Goal: Information Seeking & Learning: Learn about a topic

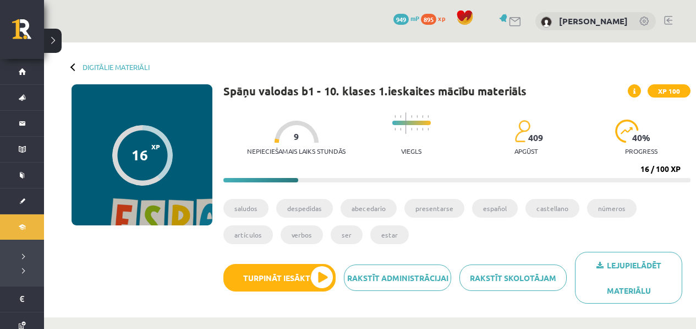
click at [276, 293] on div "Lejupielādēt materiālu Rakstīt skolotājam Rakstīt administrācijai Turpināt iesā…" at bounding box center [456, 282] width 467 height 60
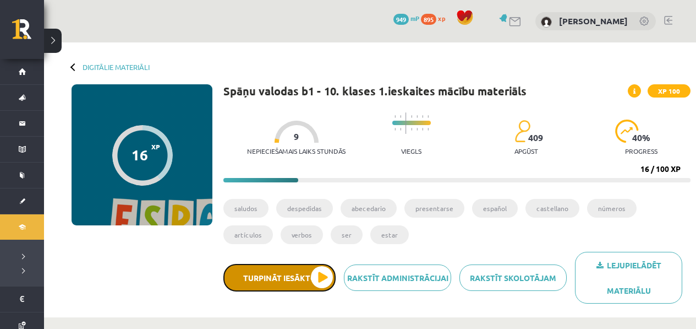
click at [278, 288] on button "Turpināt iesākto" at bounding box center [279, 278] width 112 height 28
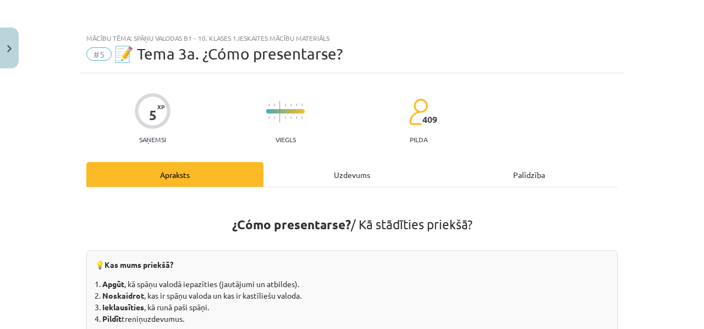
click at [301, 165] on div "Uzdevums" at bounding box center [352, 174] width 177 height 25
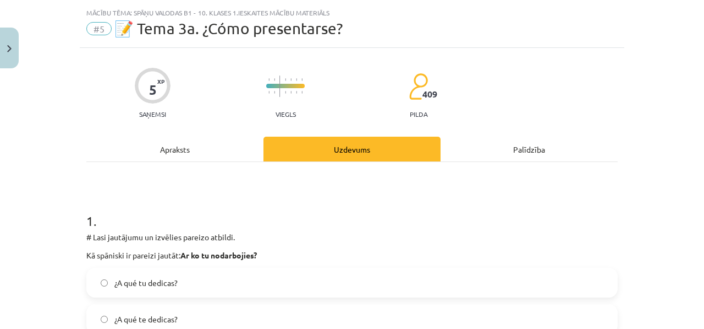
scroll to position [28, 0]
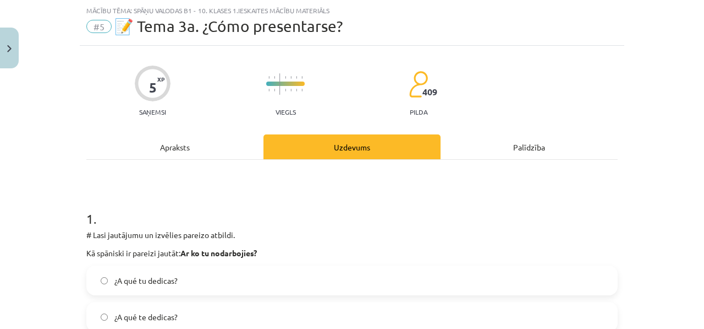
click at [208, 135] on div "Apraksts" at bounding box center [174, 146] width 177 height 25
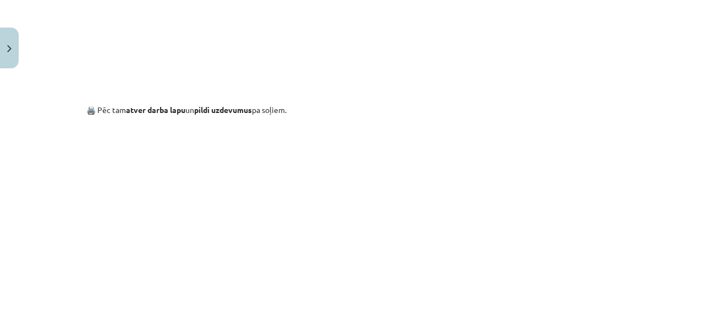
scroll to position [1053, 0]
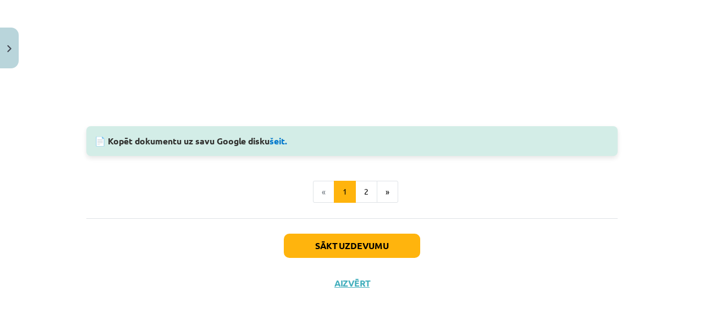
click at [365, 195] on button "2" at bounding box center [367, 192] width 22 height 22
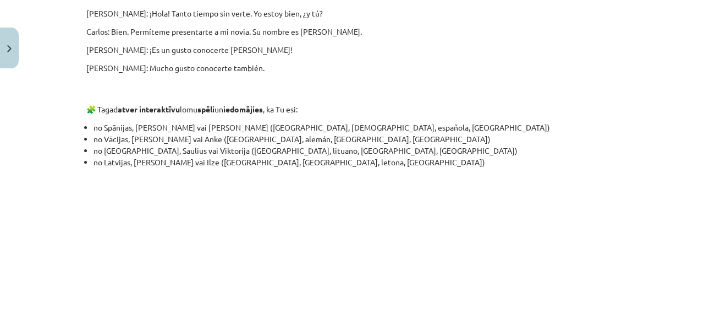
scroll to position [884, 0]
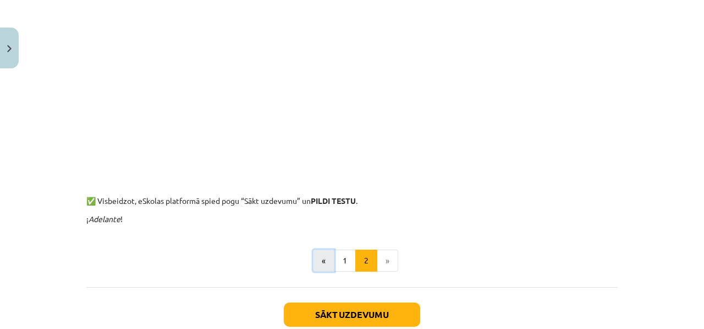
click at [330, 267] on button "«" at bounding box center [323, 260] width 21 height 22
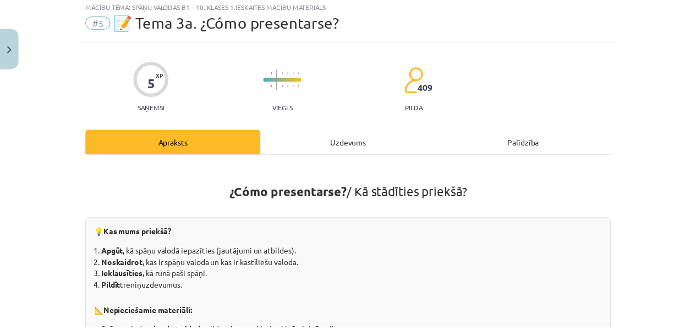
scroll to position [0, 0]
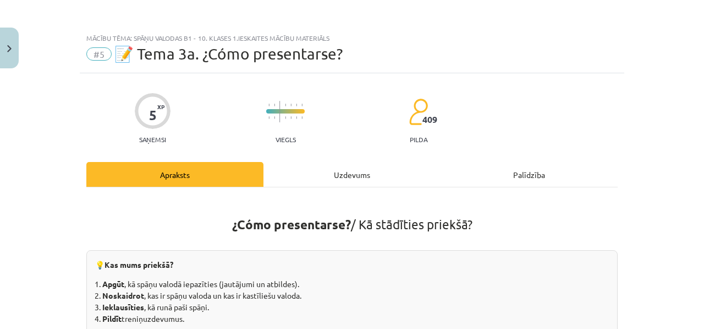
click at [21, 50] on div "Mācību tēma: Spāņu valodas b1 - 10. klases 1.ieskaites mācību materiāls #5 📝 Te…" at bounding box center [352, 164] width 704 height 329
click at [9, 51] on img "Close" at bounding box center [9, 48] width 4 height 7
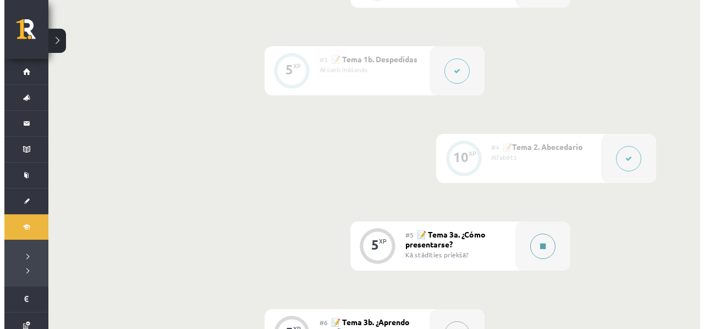
scroll to position [478, 0]
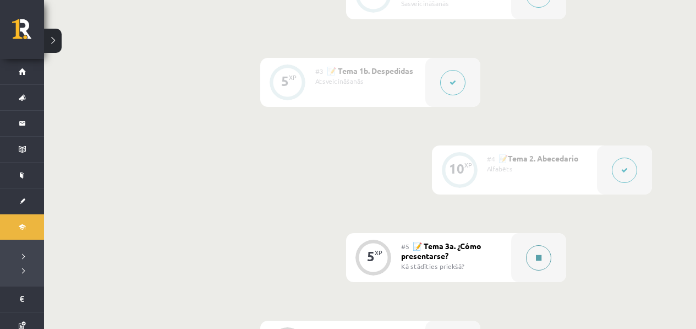
click at [530, 247] on div at bounding box center [538, 257] width 55 height 49
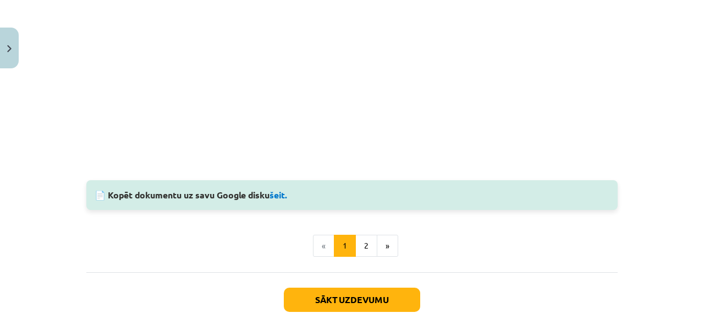
scroll to position [955, 0]
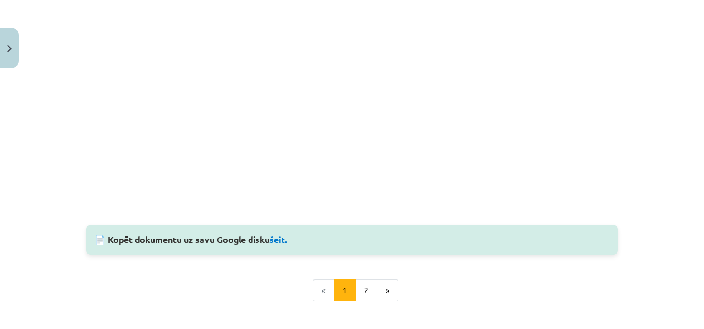
click at [291, 239] on div "📄 Kopēt dokumentu uz savu Google disku šeit." at bounding box center [352, 240] width 532 height 30
click at [279, 241] on link "šeit." at bounding box center [279, 242] width 18 height 12
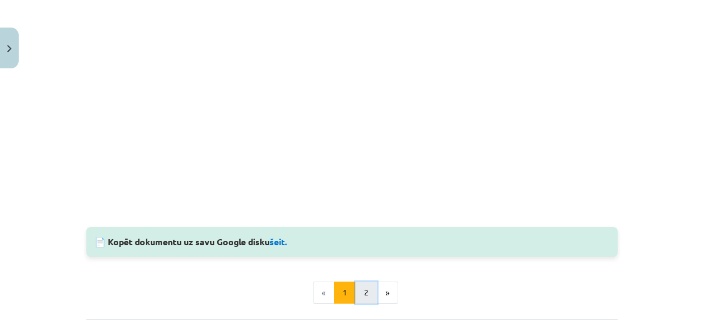
click at [366, 293] on button "2" at bounding box center [367, 292] width 22 height 22
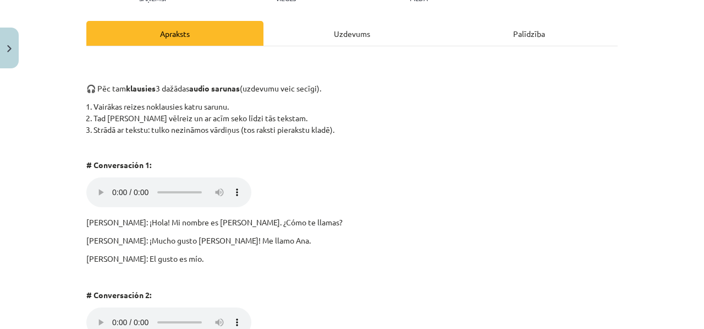
scroll to position [82, 0]
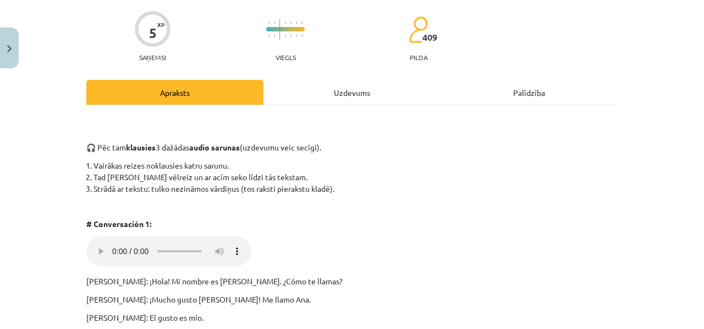
drag, startPoint x: 106, startPoint y: 230, endPoint x: 105, endPoint y: 236, distance: 6.3
click at [288, 100] on div "Uzdevums" at bounding box center [352, 92] width 177 height 25
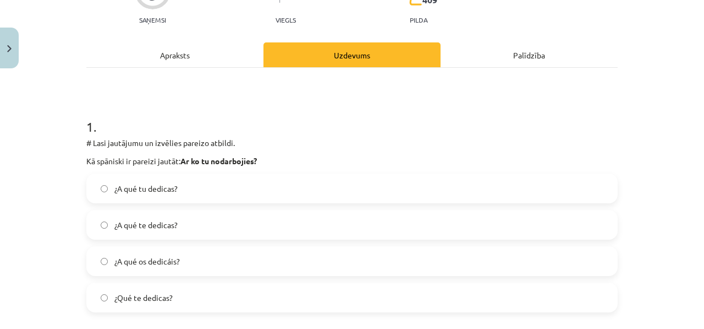
scroll to position [121, 0]
click at [149, 50] on div "Apraksts" at bounding box center [174, 53] width 177 height 25
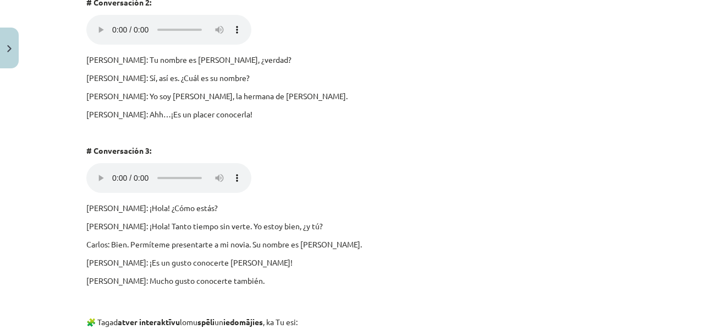
scroll to position [0, 0]
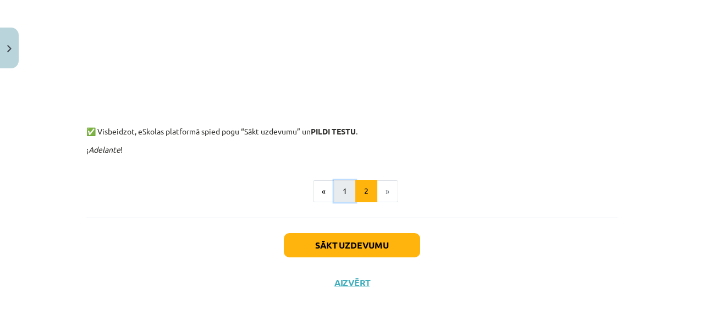
click at [334, 184] on button "1" at bounding box center [345, 191] width 22 height 22
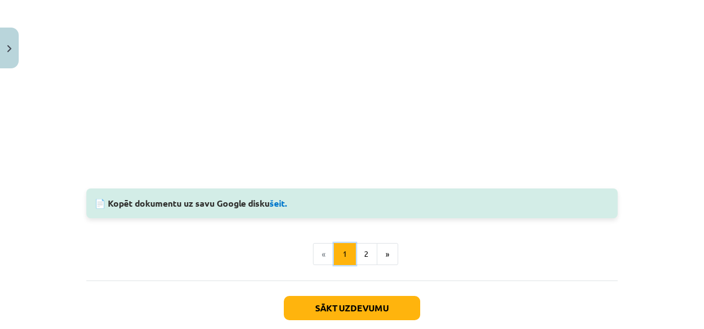
scroll to position [946, 0]
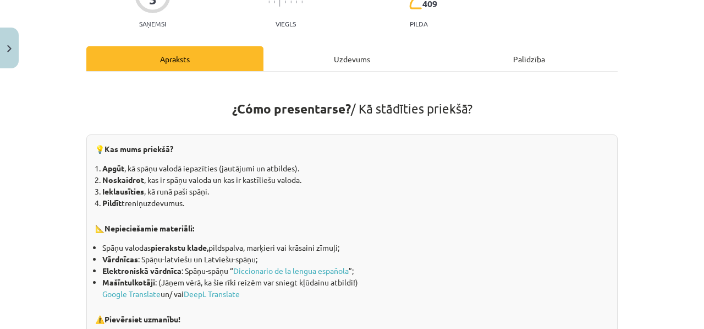
click at [342, 63] on div "Uzdevums" at bounding box center [352, 58] width 177 height 25
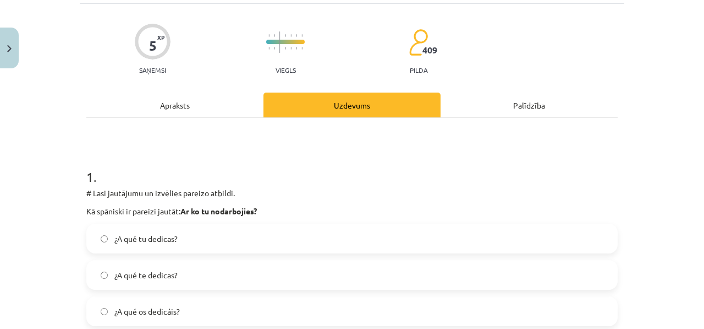
scroll to position [121, 0]
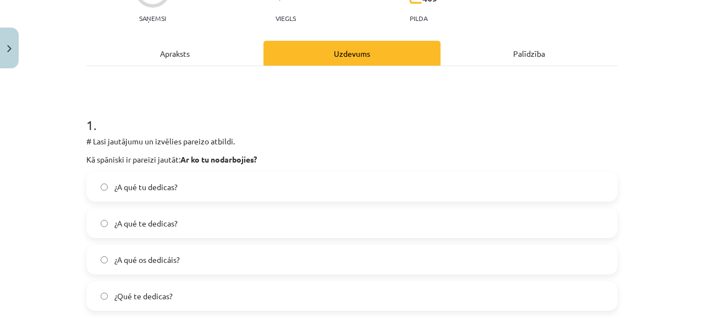
click at [188, 228] on label "¿A qué te dedicas?" at bounding box center [352, 223] width 529 height 28
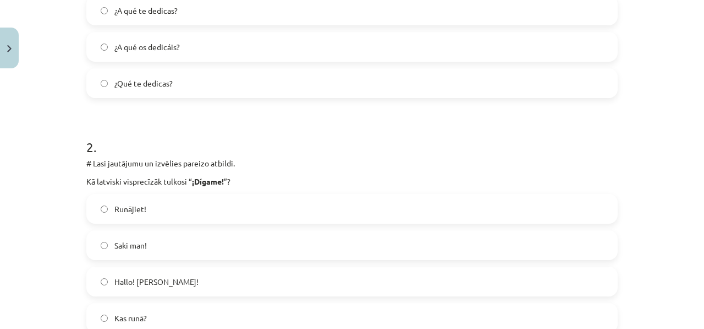
scroll to position [388, 0]
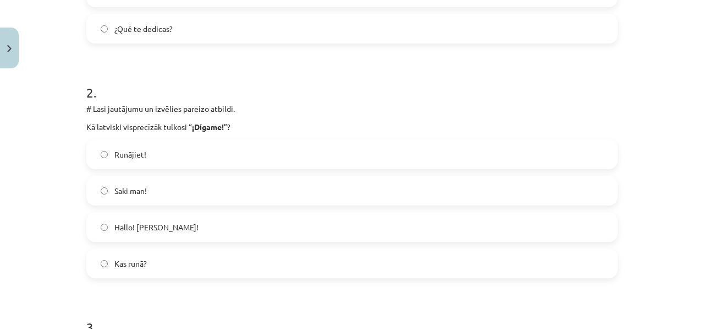
click at [202, 227] on label "Hallo! jeb Klausos!" at bounding box center [352, 227] width 529 height 28
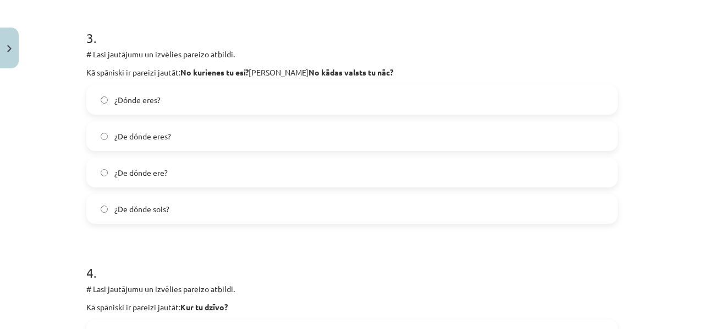
scroll to position [684, 0]
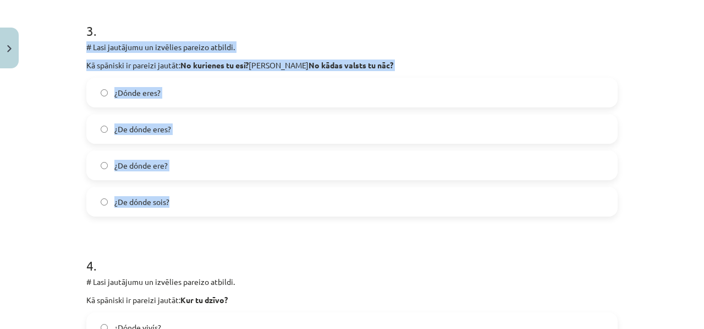
drag, startPoint x: 80, startPoint y: 40, endPoint x: 188, endPoint y: 214, distance: 205.1
click at [187, 214] on div "5 XP Saņemsi Viegls 409 pilda Apraksts Uzdevums Palīdzība 1 . # Lasi jautājumu …" at bounding box center [352, 87] width 545 height 1396
copy div "# Lasi jautājumu un izvēlies pareizo atbildi. Kā spāniski ir pareizi jautāt: No…"
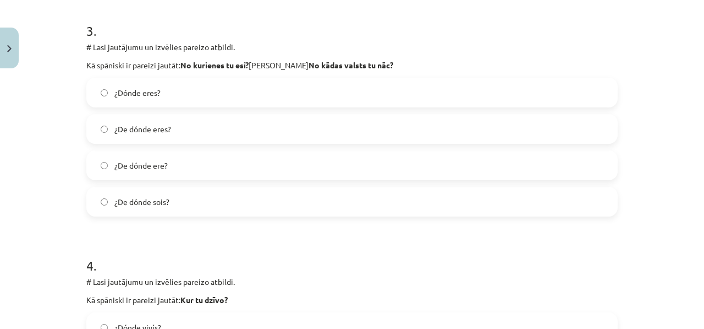
click at [170, 141] on label "¿De dónde eres?" at bounding box center [352, 129] width 529 height 28
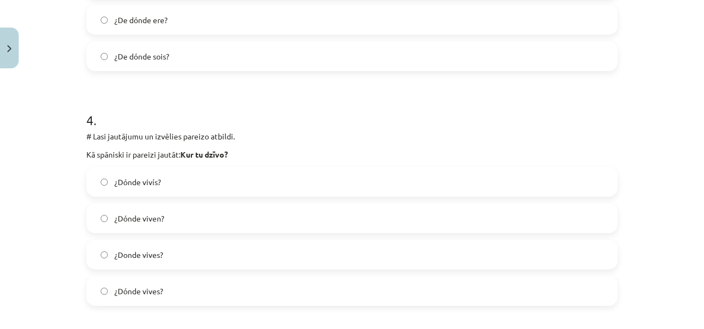
scroll to position [833, 0]
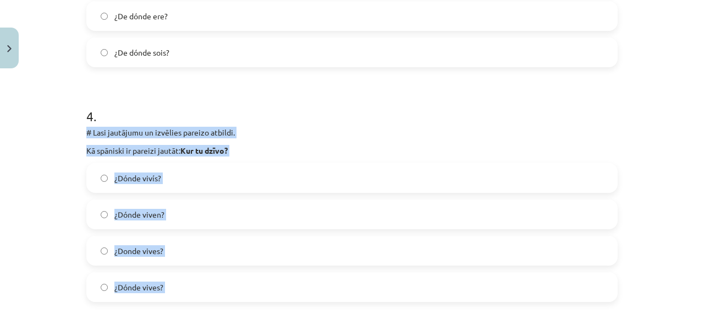
drag, startPoint x: 81, startPoint y: 138, endPoint x: 181, endPoint y: 302, distance: 191.6
copy div "# Lasi jautājumu un izvēlies pareizo atbildi. Kā spāniski ir pareizi jautāt: Ku…"
click at [152, 151] on p "Kā spāniski ir pareizi jautāt: Kur tu dzīvo?" at bounding box center [352, 151] width 532 height 12
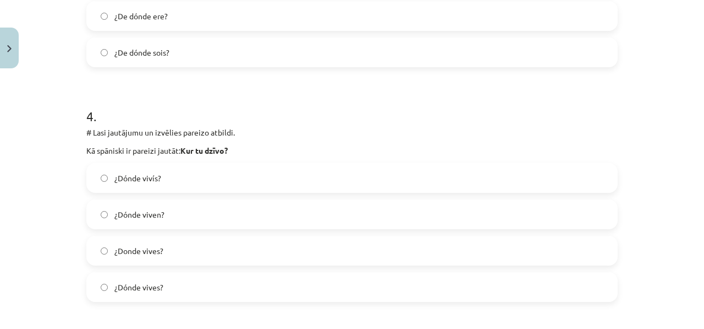
click at [159, 252] on span "¿Donde vives?" at bounding box center [138, 251] width 49 height 12
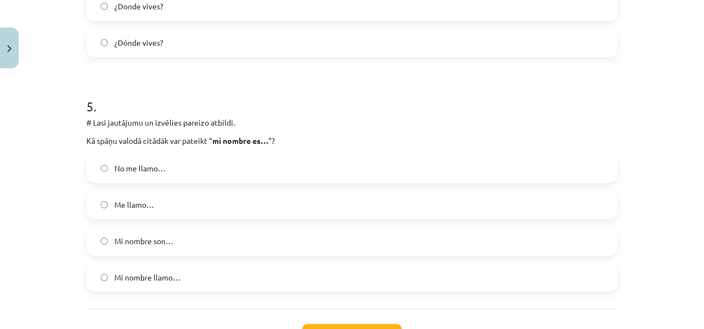
scroll to position [1078, 0]
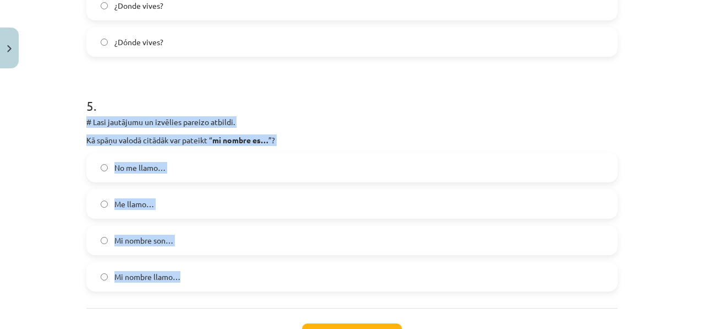
drag, startPoint x: 70, startPoint y: 129, endPoint x: 247, endPoint y: 275, distance: 229.1
click at [247, 276] on div "Mācību tēma: Spāņu valodas b1 - 10. klases 1.ieskaites mācību materiāls #5 📝 Te…" at bounding box center [352, 164] width 704 height 329
copy div "# Lasi jautājumu un izvēlies pareizo atbildi. Kā spāņu valodā citādāk var patei…"
click at [155, 205] on label "Me llamo…" at bounding box center [352, 204] width 529 height 28
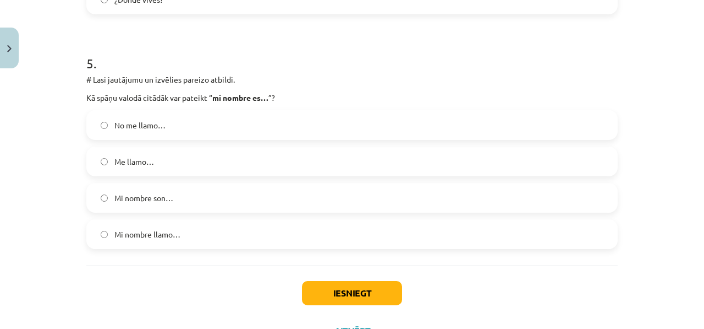
scroll to position [1130, 0]
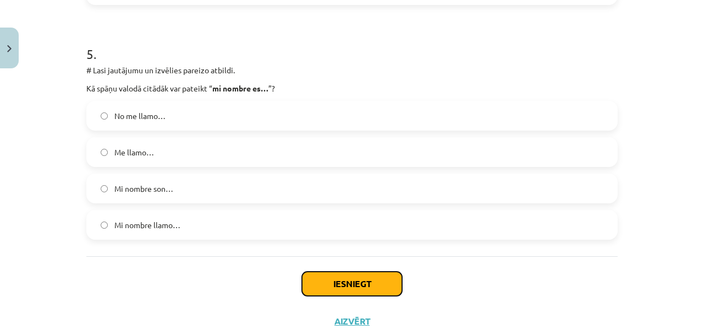
click at [327, 290] on button "Iesniegt" at bounding box center [352, 283] width 100 height 24
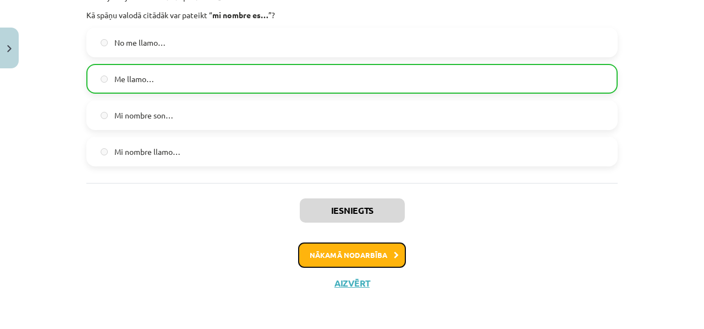
click at [372, 262] on button "Nākamā nodarbība" at bounding box center [352, 254] width 108 height 25
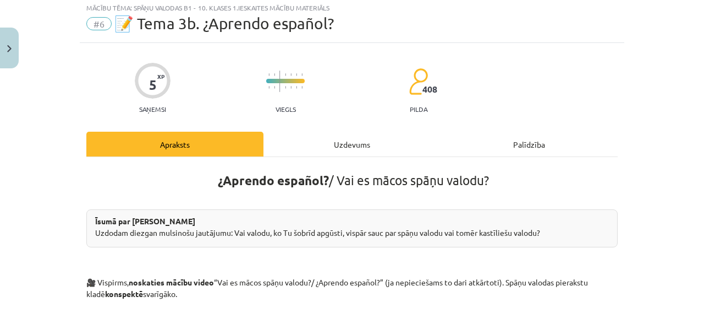
scroll to position [28, 0]
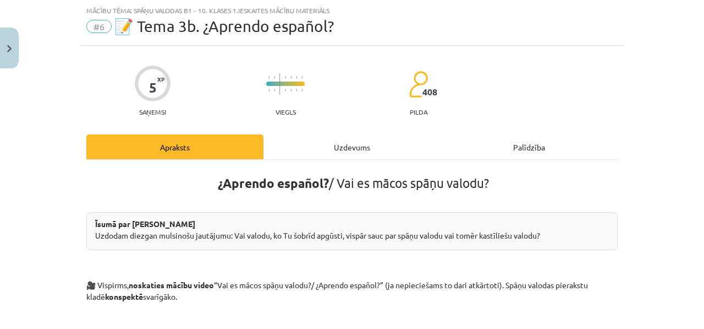
click at [324, 141] on div "Uzdevums" at bounding box center [352, 146] width 177 height 25
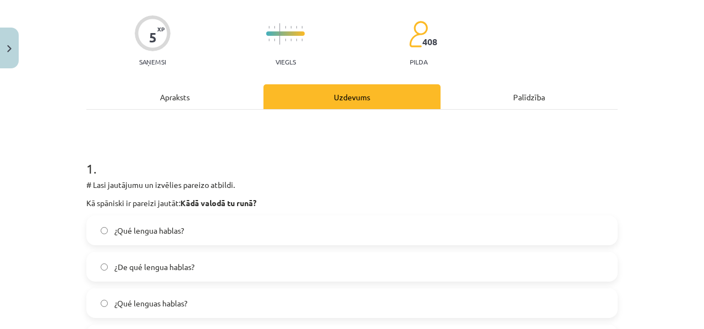
scroll to position [78, 0]
click at [238, 99] on div "Apraksts" at bounding box center [174, 96] width 177 height 25
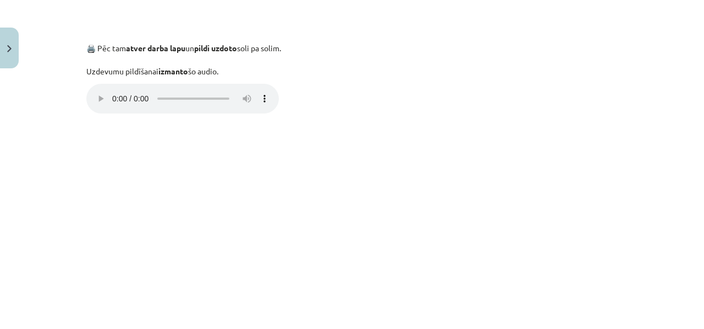
scroll to position [576, 0]
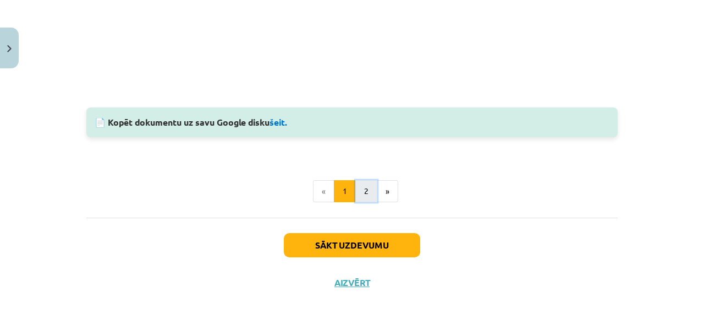
click at [372, 195] on button "2" at bounding box center [367, 191] width 22 height 22
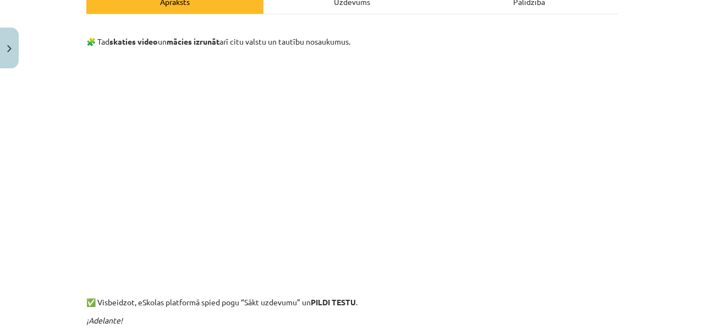
scroll to position [343, 0]
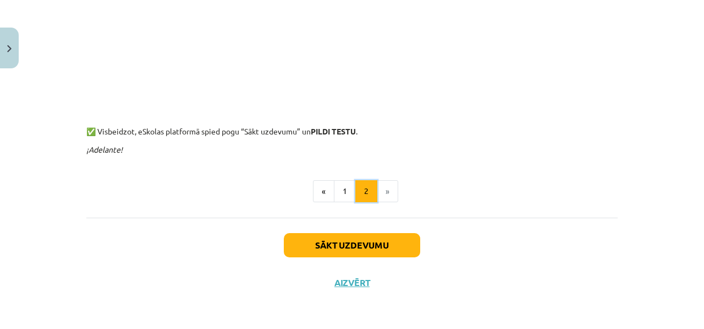
click at [356, 189] on button "2" at bounding box center [367, 191] width 22 height 22
click at [336, 197] on button "1" at bounding box center [345, 191] width 22 height 22
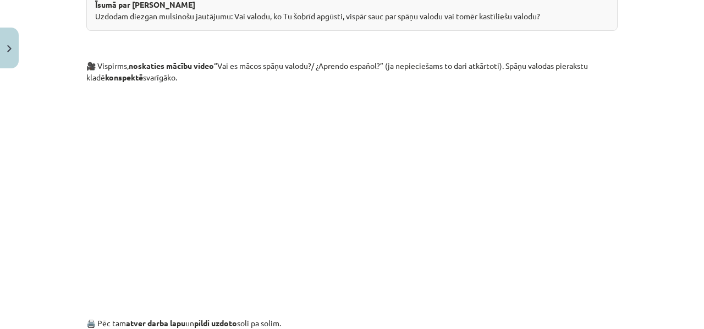
scroll to position [249, 0]
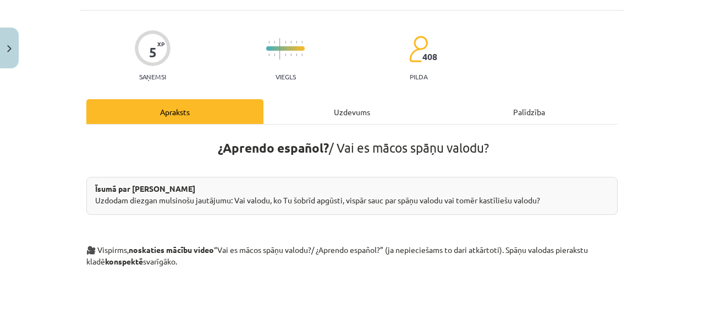
drag, startPoint x: 311, startPoint y: 70, endPoint x: 321, endPoint y: 114, distance: 45.3
click at [312, 70] on div "5 XP Saņemsi Viegls 408 pilda" at bounding box center [352, 52] width 532 height 57
click at [337, 110] on div "Uzdevums" at bounding box center [352, 111] width 177 height 25
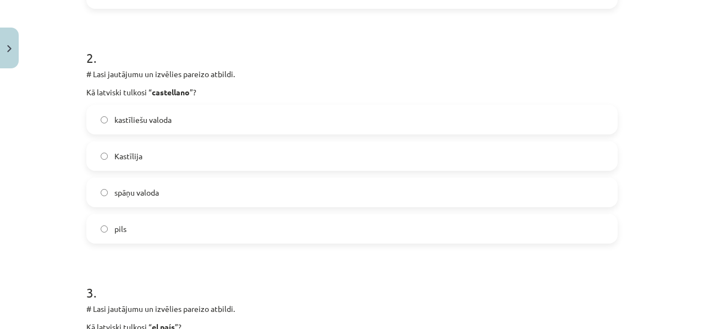
scroll to position [425, 0]
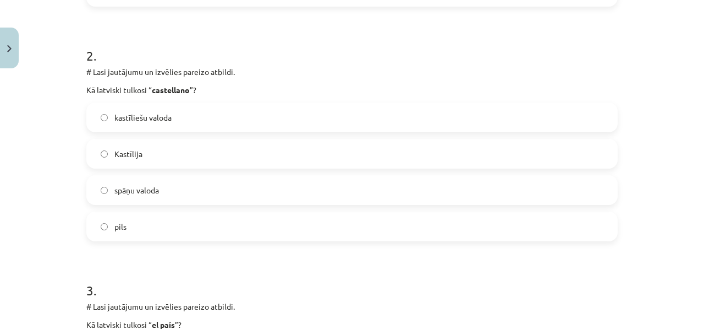
click at [210, 146] on label "Kastīlija" at bounding box center [352, 154] width 529 height 28
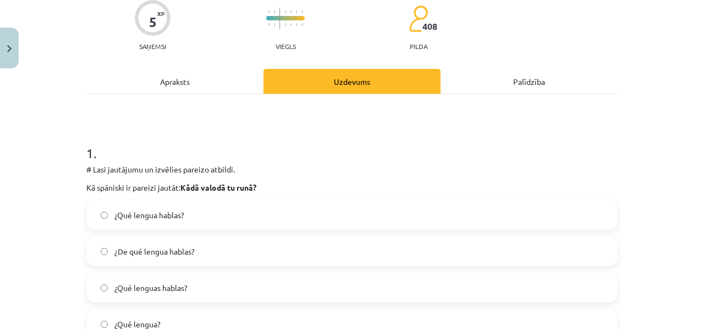
scroll to position [77, 0]
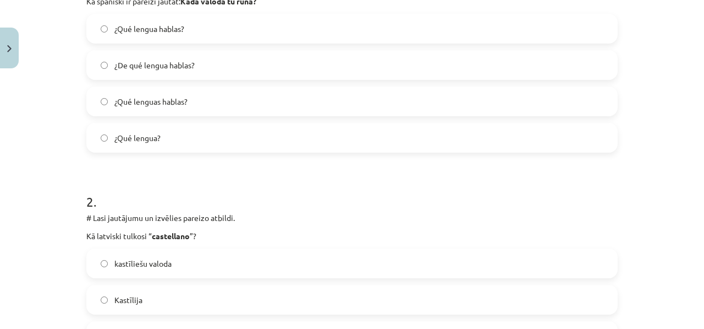
scroll to position [228, 0]
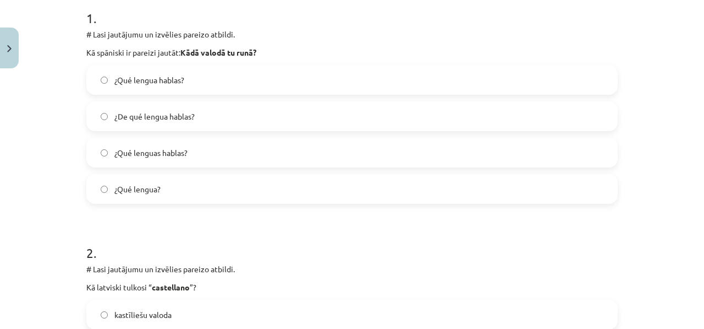
click at [207, 78] on label "¿Qué lengua hablas?" at bounding box center [352, 80] width 529 height 28
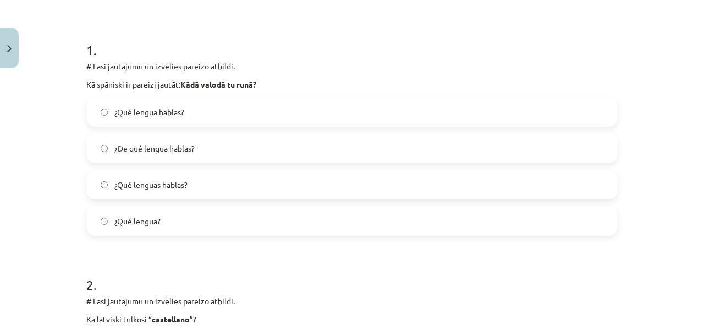
scroll to position [149, 0]
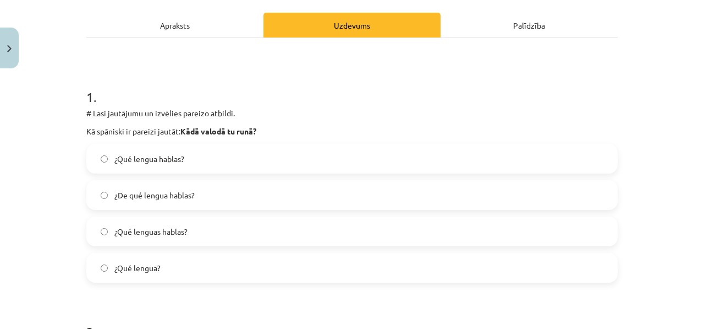
click at [186, 14] on div "Apraksts" at bounding box center [174, 25] width 177 height 25
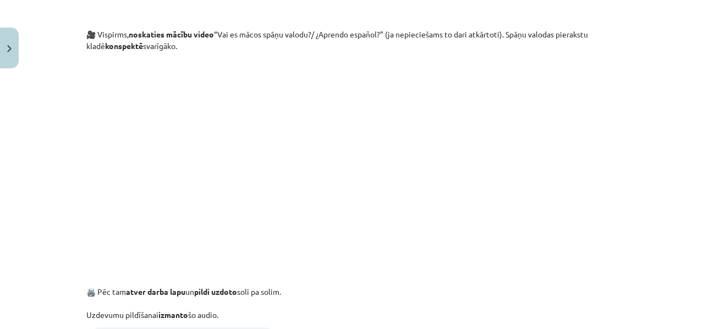
scroll to position [41, 0]
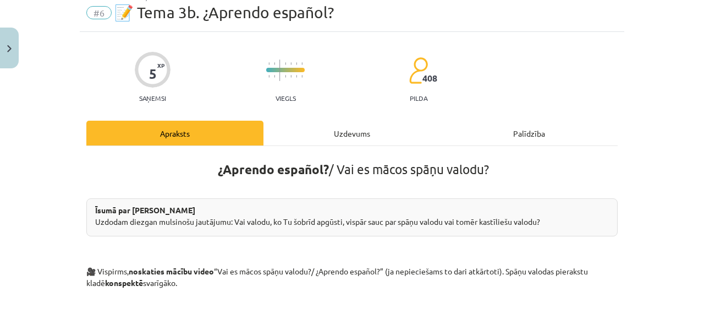
click at [314, 123] on div "Uzdevums" at bounding box center [352, 133] width 177 height 25
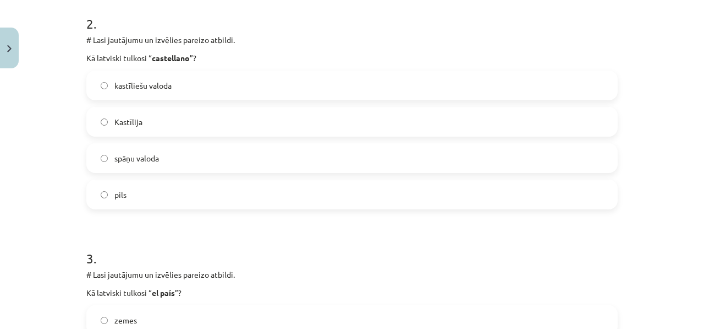
scroll to position [446, 0]
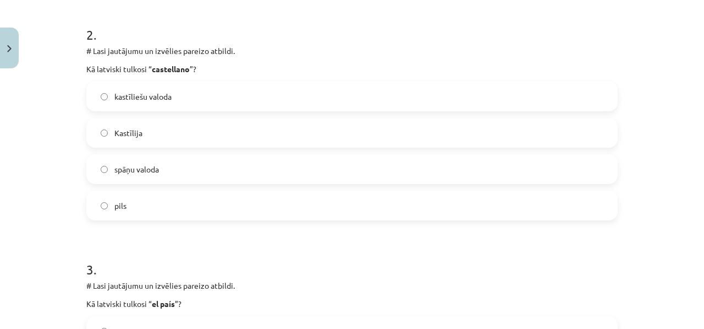
click at [227, 105] on label "kastīliešu valoda" at bounding box center [352, 97] width 529 height 28
click at [204, 57] on div "# Lasi jautājumu un izvēlies pareizo atbildi. Kā latviski tulkosi “ castellano …" at bounding box center [352, 60] width 532 height 30
click at [258, 86] on label "kastīliešu valoda" at bounding box center [352, 97] width 529 height 28
click at [192, 141] on label "Kastīlija" at bounding box center [352, 133] width 529 height 28
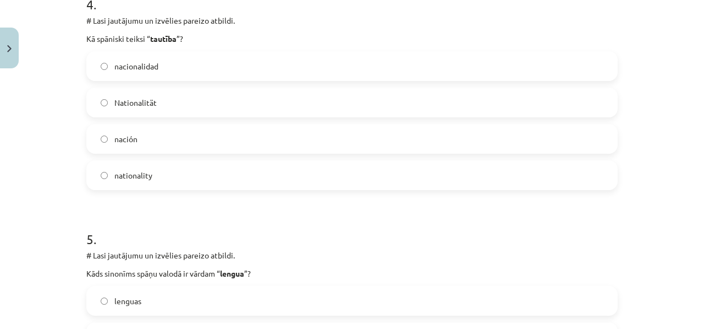
scroll to position [881, 0]
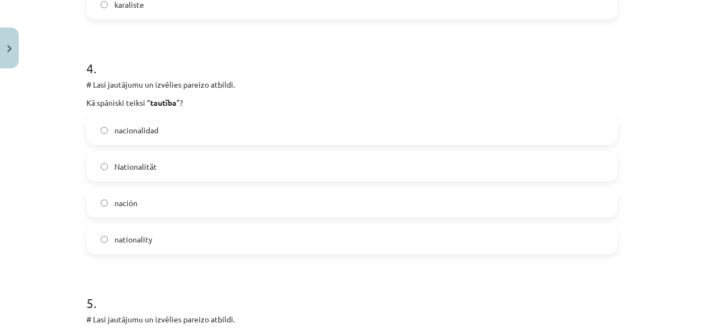
click at [260, 206] on label "nación" at bounding box center [352, 203] width 529 height 28
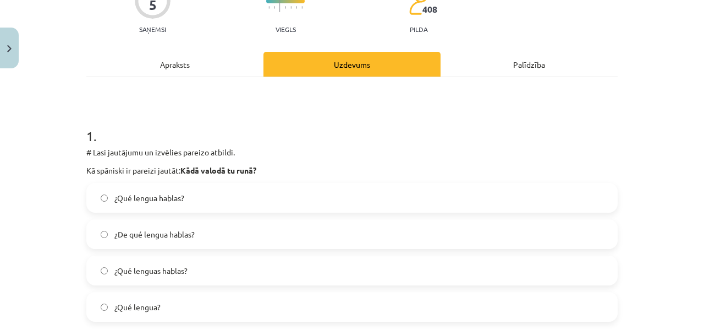
click at [180, 67] on div "Apraksts" at bounding box center [174, 64] width 177 height 25
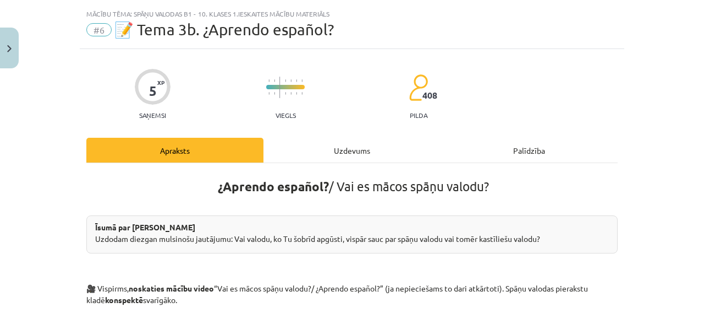
scroll to position [0, 0]
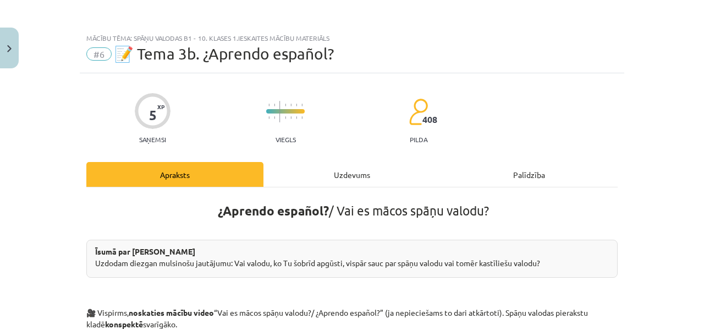
click at [370, 162] on div "Uzdevums" at bounding box center [352, 174] width 177 height 25
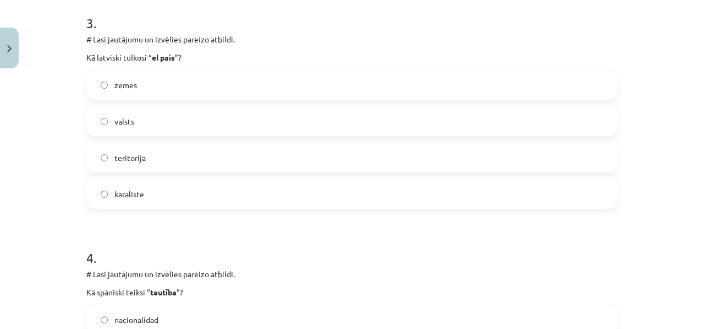
scroll to position [684, 0]
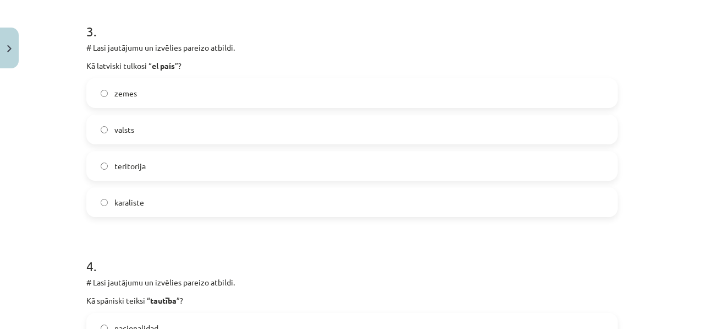
click at [244, 135] on label "valsts" at bounding box center [352, 130] width 529 height 28
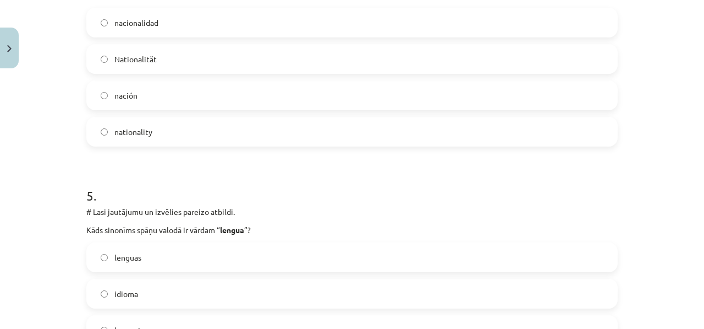
scroll to position [987, 0]
click at [222, 67] on label "Nationalität" at bounding box center [352, 60] width 529 height 28
click at [230, 26] on label "nacionalidad" at bounding box center [352, 24] width 529 height 28
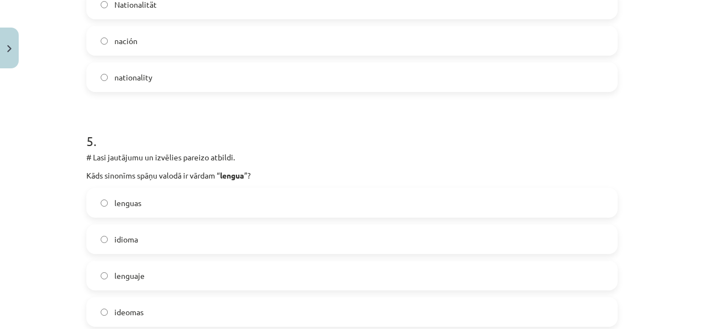
scroll to position [1089, 0]
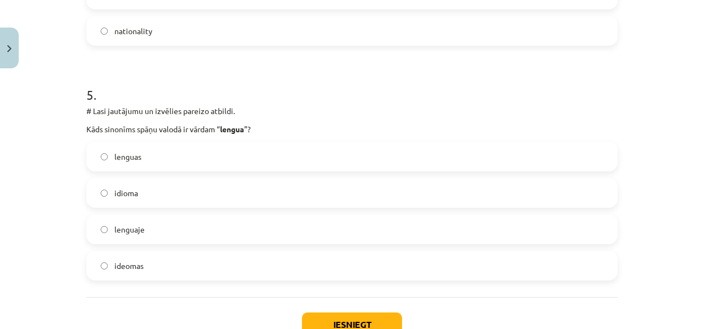
click at [219, 159] on label "lenguas" at bounding box center [352, 157] width 529 height 28
click at [227, 174] on div "lenguas idioma lenguaje ideomas" at bounding box center [352, 210] width 532 height 139
click at [217, 186] on label "idioma" at bounding box center [352, 193] width 529 height 28
click at [220, 186] on label "idioma" at bounding box center [352, 193] width 529 height 28
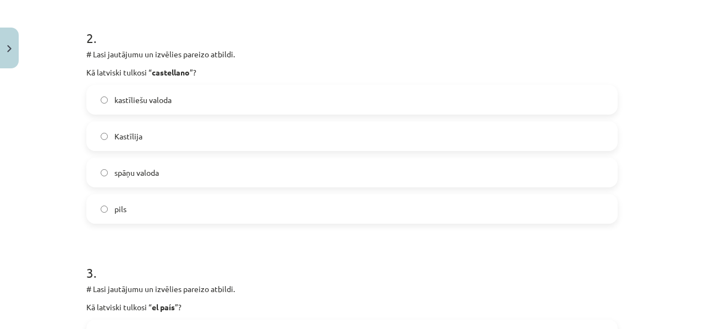
scroll to position [443, 0]
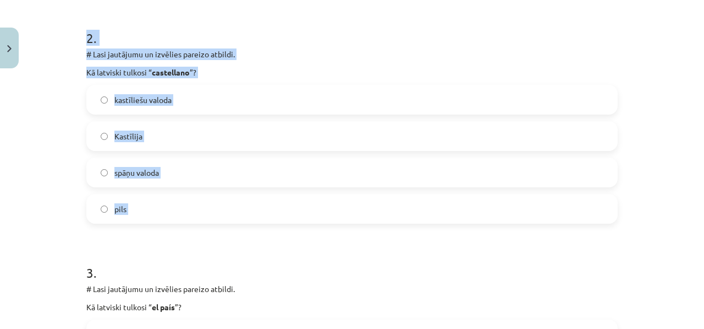
drag, startPoint x: 95, startPoint y: 67, endPoint x: 183, endPoint y: 255, distance: 207.3
copy div "2 . # Lasi jautājumu un izvēlies pareizo atbildi. Kā latviski tulkosi “ castell…"
click at [163, 168] on label "spāņu valoda" at bounding box center [352, 173] width 529 height 28
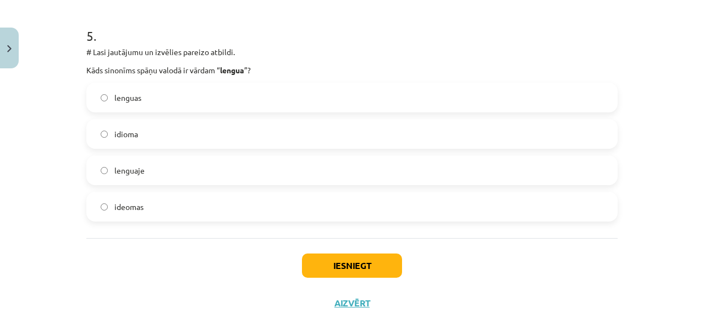
scroll to position [1168, 0]
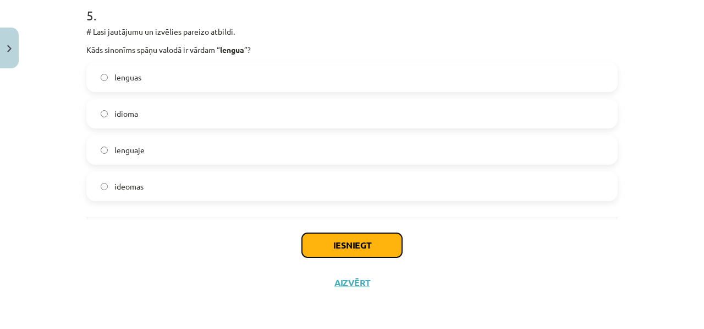
click at [347, 248] on button "Iesniegt" at bounding box center [352, 245] width 100 height 24
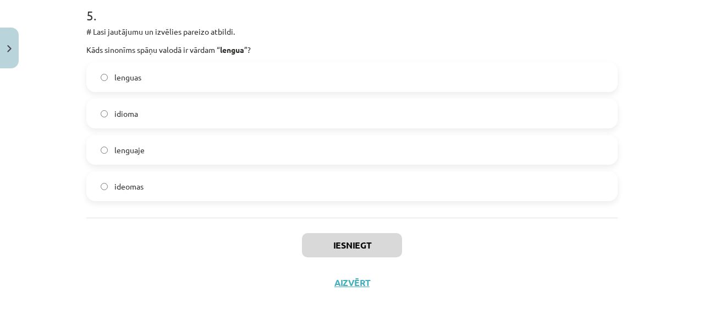
click at [350, 261] on div "Iesniegt Aizvērt" at bounding box center [352, 255] width 532 height 77
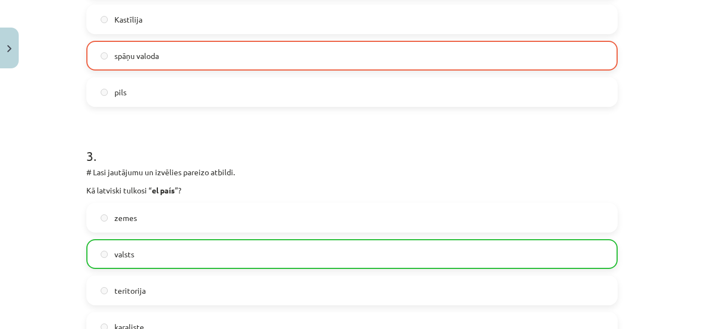
scroll to position [465, 0]
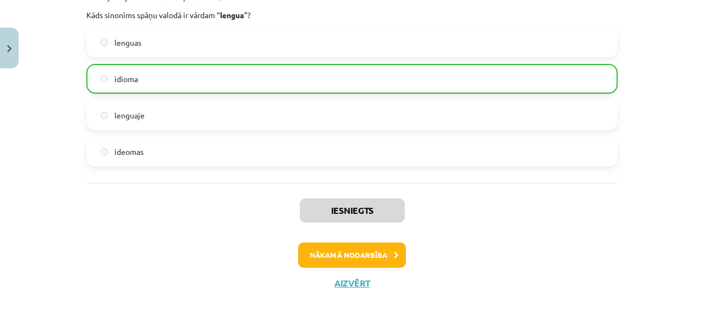
click at [367, 235] on div "Iesniegts Nākamā nodarbība Aizvērt" at bounding box center [352, 239] width 532 height 112
click at [365, 248] on button "Nākamā nodarbība" at bounding box center [352, 254] width 108 height 25
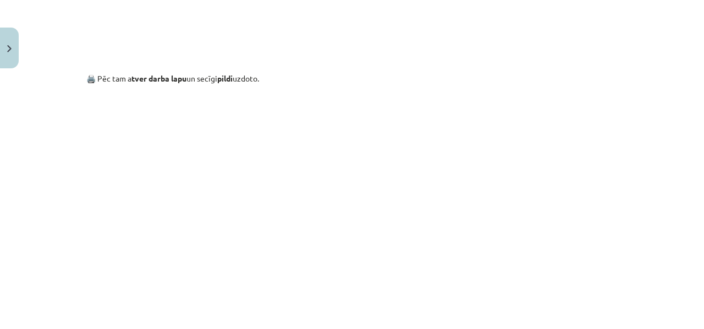
scroll to position [1013, 0]
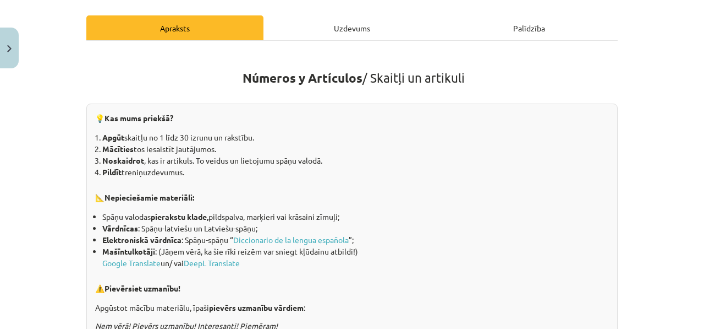
click at [313, 24] on div "Uzdevums" at bounding box center [352, 27] width 177 height 25
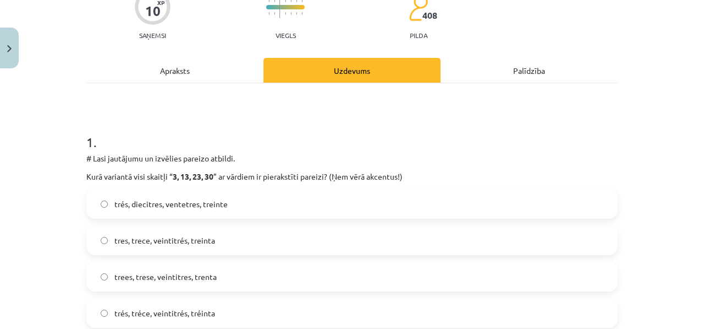
scroll to position [104, 0]
click at [228, 214] on label "trés, diecitres, ventetres, treinte" at bounding box center [352, 204] width 529 height 28
click at [221, 60] on div "Apraksts" at bounding box center [174, 70] width 177 height 25
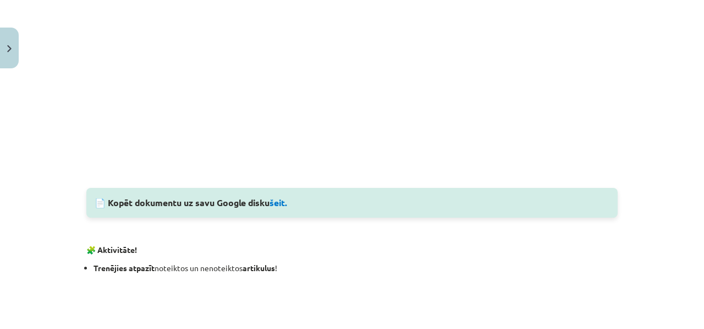
scroll to position [875, 0]
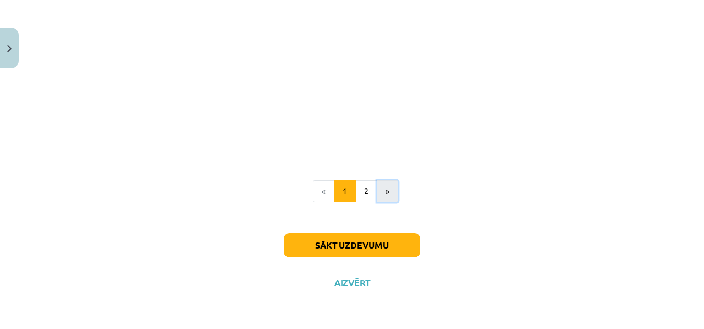
click at [377, 196] on button "»" at bounding box center [387, 191] width 21 height 22
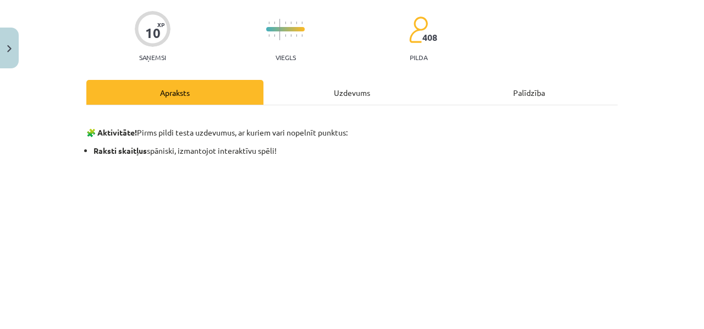
scroll to position [0, 0]
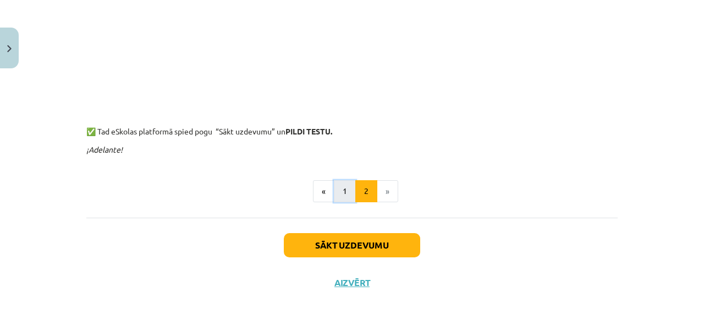
click at [340, 181] on button "1" at bounding box center [345, 191] width 22 height 22
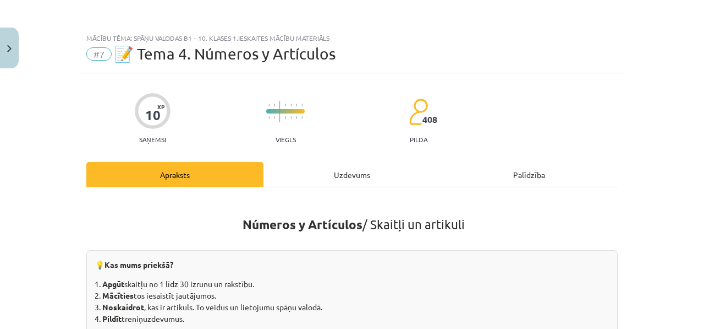
click at [329, 171] on div "Uzdevums" at bounding box center [352, 174] width 177 height 25
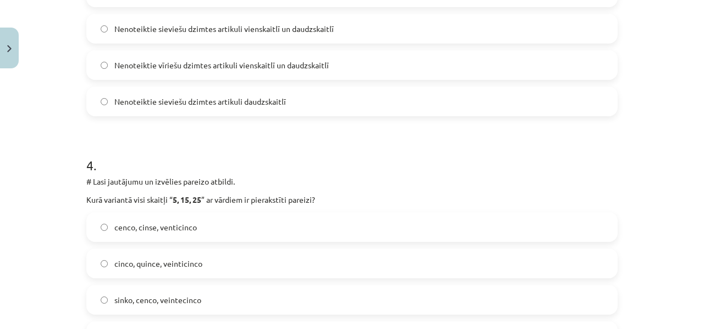
scroll to position [810, 0]
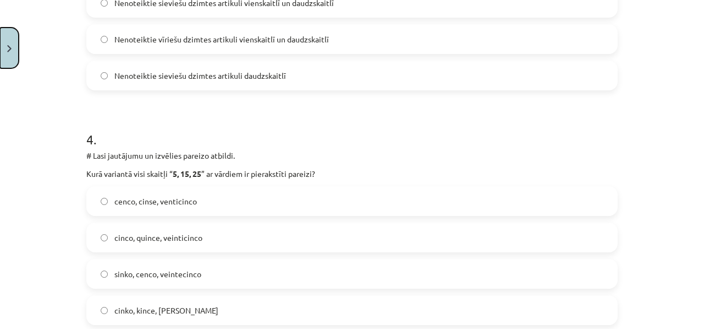
click at [1, 53] on button "Close" at bounding box center [9, 48] width 19 height 41
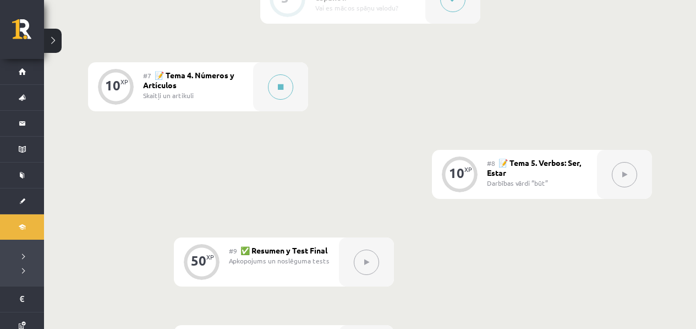
scroll to position [823, 0]
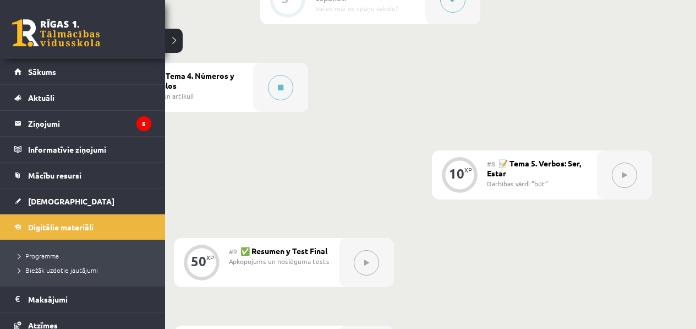
click at [24, 40] on link at bounding box center [56, 33] width 88 height 28
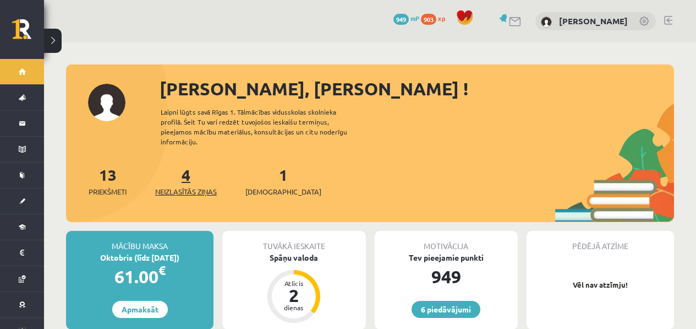
click at [188, 186] on span "Neizlasītās ziņas" at bounding box center [186, 191] width 62 height 11
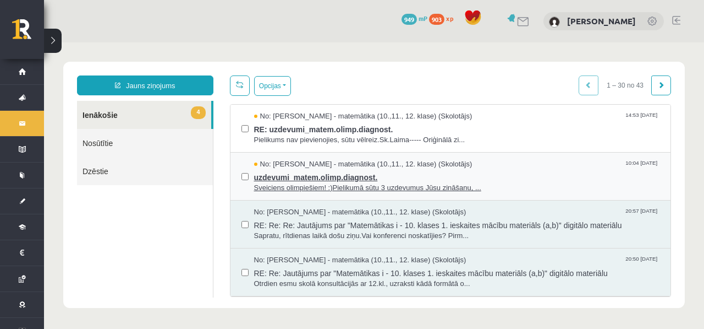
click at [302, 181] on span "uzdevumi_matem.olimp.diagnost." at bounding box center [457, 176] width 406 height 14
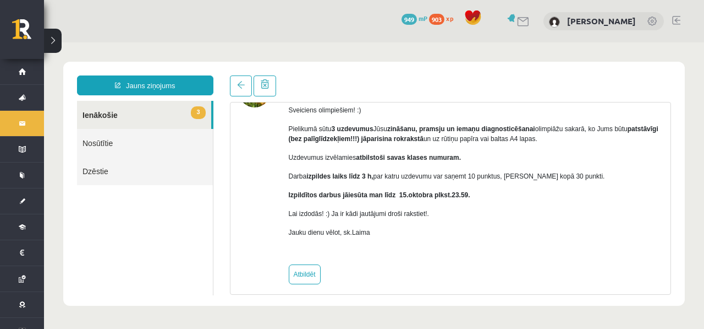
scroll to position [63, 0]
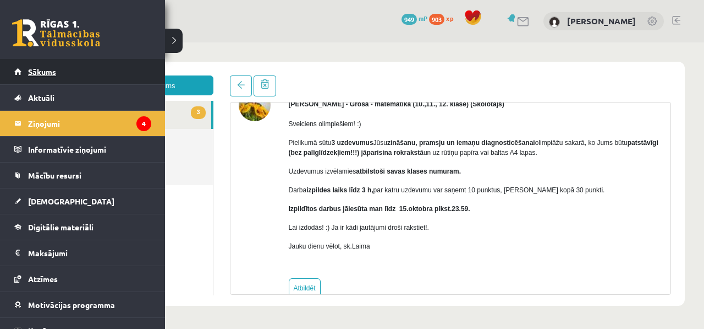
click at [20, 60] on link "Sākums" at bounding box center [82, 71] width 137 height 25
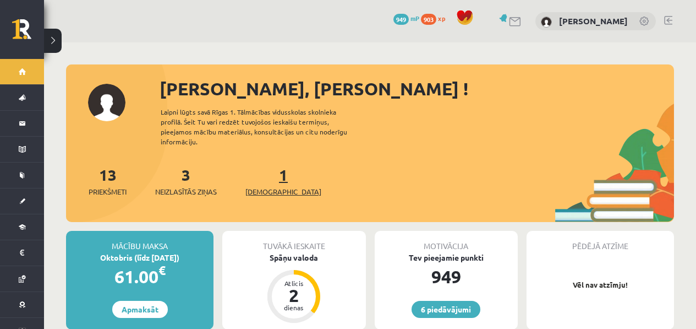
click at [259, 186] on span "[DEMOGRAPHIC_DATA]" at bounding box center [283, 191] width 76 height 11
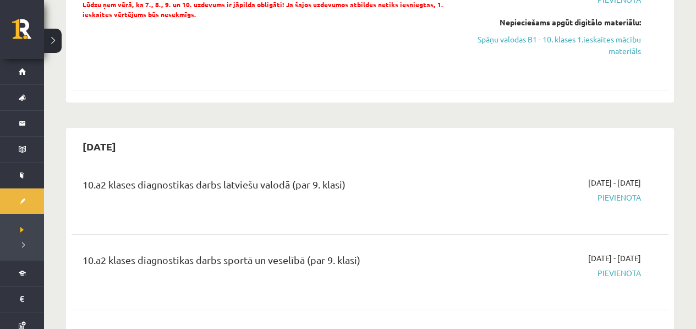
scroll to position [709, 0]
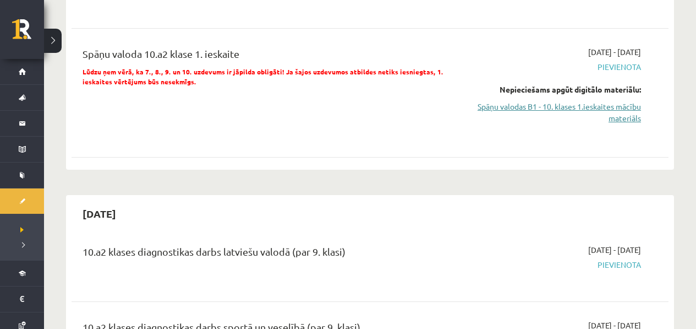
click at [617, 107] on link "Spāņu valodas B1 - 10. klases 1.ieskaites mācību materiāls" at bounding box center [553, 112] width 175 height 23
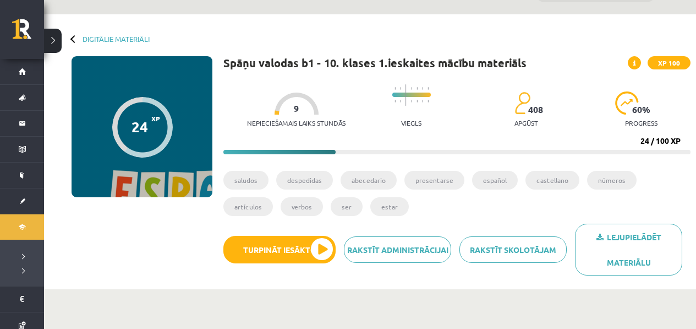
scroll to position [108, 0]
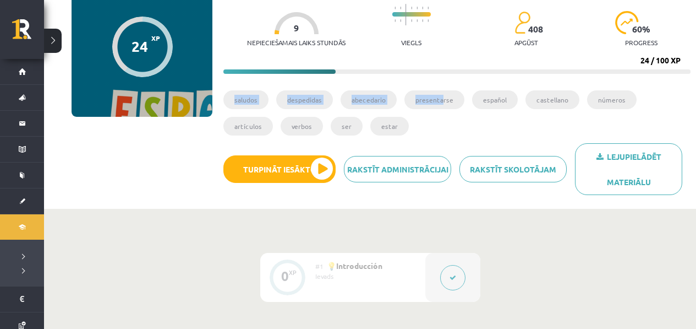
drag, startPoint x: 441, startPoint y: 103, endPoint x: 272, endPoint y: 76, distance: 171.1
click at [246, 68] on div "Spāņu valodas b1 - 10. klases 1.ieskaites mācību materiāls XP 100 Nepieciešamai…" at bounding box center [456, 89] width 467 height 227
click at [445, 105] on li "presentarse" at bounding box center [435, 99] width 60 height 19
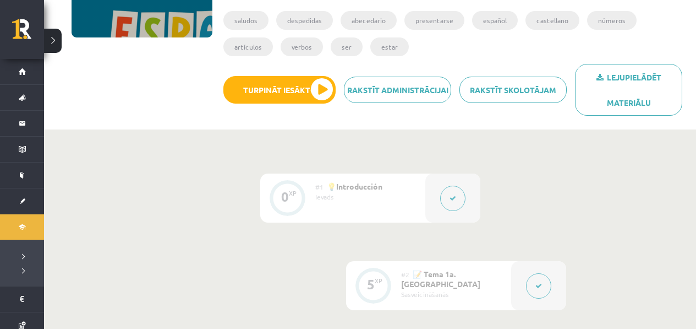
scroll to position [0, 0]
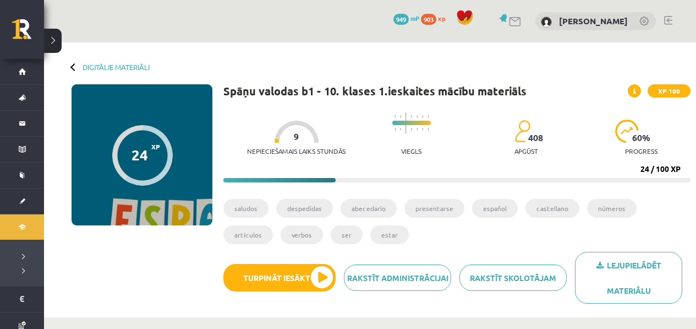
click at [683, 179] on progress at bounding box center [456, 180] width 467 height 4
click at [429, 207] on li "presentarse" at bounding box center [435, 208] width 60 height 19
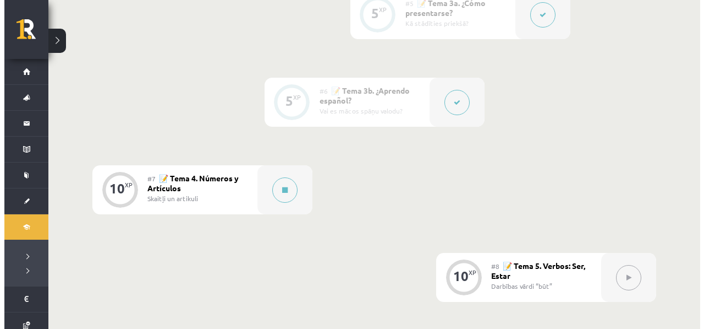
scroll to position [692, 0]
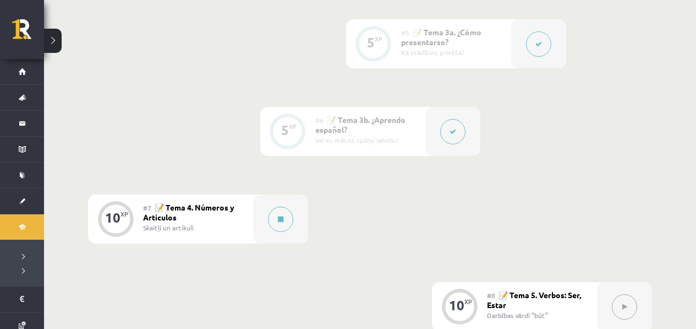
click at [561, 32] on div at bounding box center [538, 43] width 55 height 49
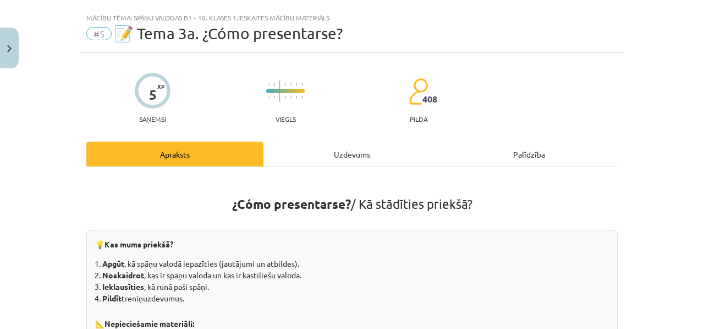
click at [366, 157] on div "Uzdevums" at bounding box center [352, 153] width 177 height 25
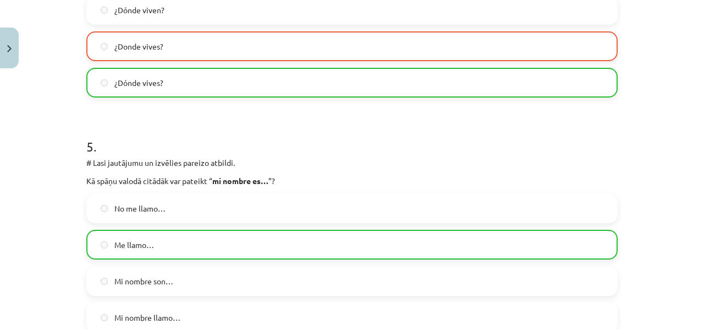
scroll to position [1155, 0]
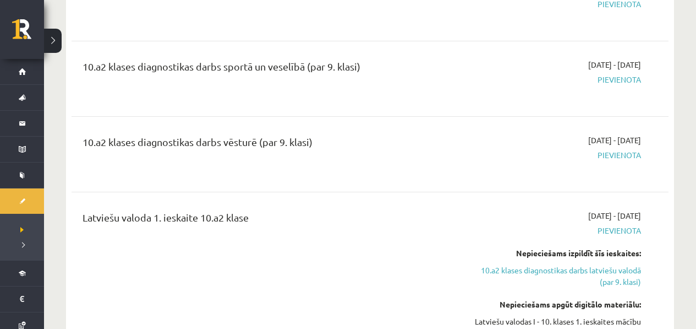
scroll to position [1075, 0]
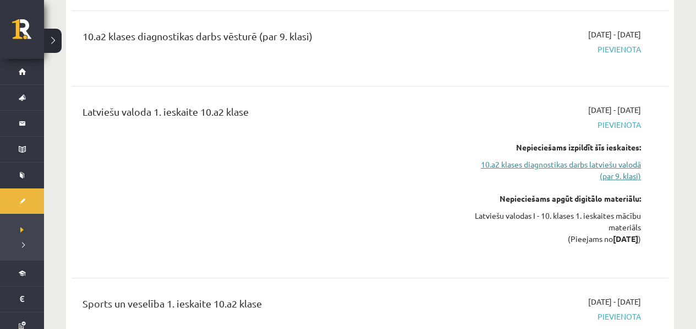
click at [544, 160] on link "10.a2 klases diagnostikas darbs latviešu valodā (par 9. klasi)" at bounding box center [553, 170] width 175 height 23
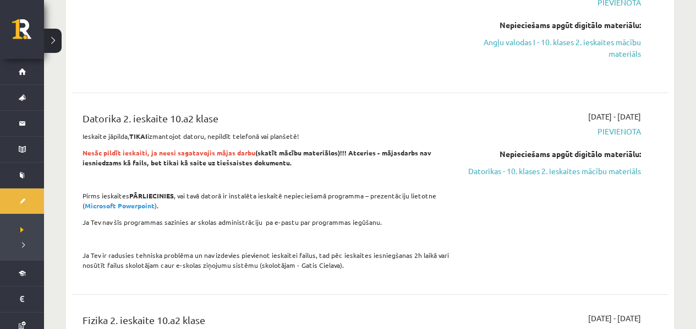
scroll to position [1831, 0]
